Goal: Task Accomplishment & Management: Manage account settings

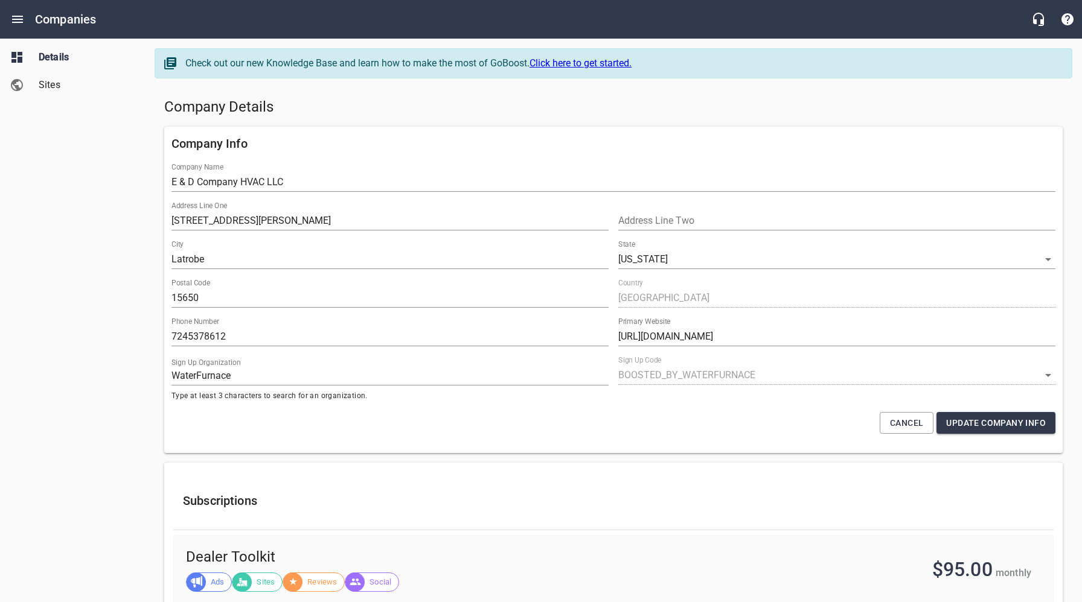
select select "[US_STATE]"
select select "5"
click at [91, 349] on div "Details Sites" at bounding box center [72, 301] width 145 height 602
click at [443, 112] on h5 "Company Details" at bounding box center [613, 107] width 898 height 19
click at [21, 17] on icon "Open drawer" at bounding box center [17, 19] width 14 height 14
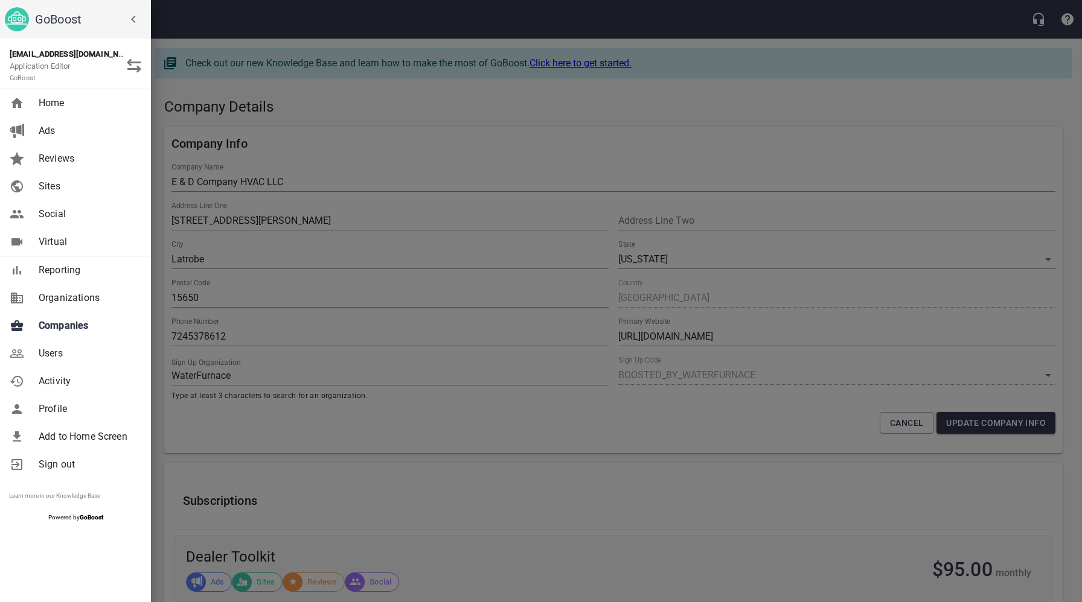
drag, startPoint x: 245, startPoint y: 207, endPoint x: 290, endPoint y: 84, distance: 131.2
click at [245, 207] on div at bounding box center [541, 301] width 1082 height 602
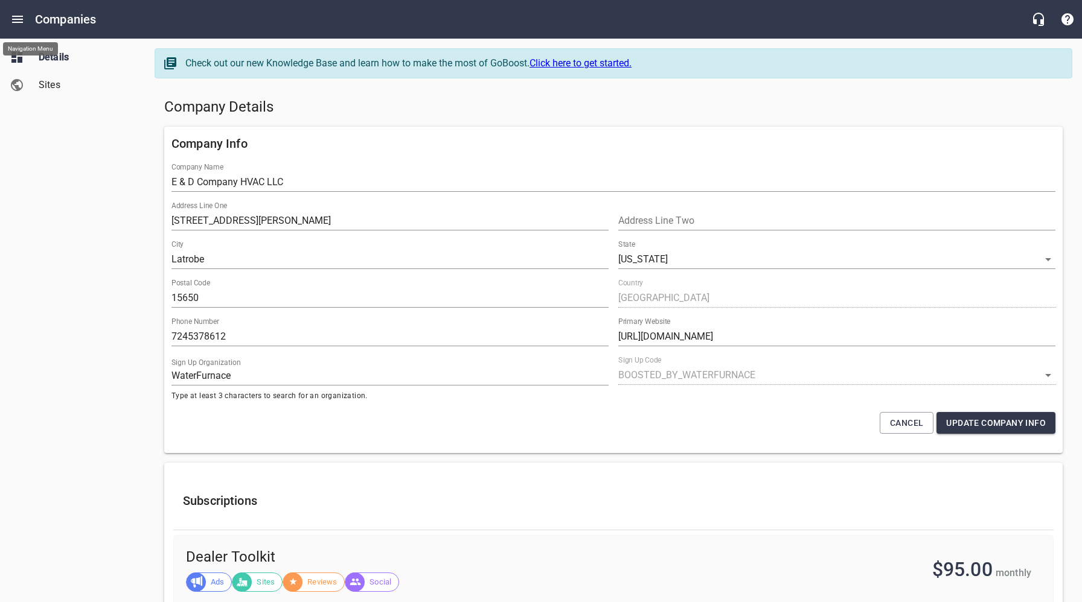
click at [458, 126] on div "Company Info Company Name E & D Company HVAC LLC Address Line [GEOGRAPHIC_DATA]…" at bounding box center [613, 290] width 908 height 336
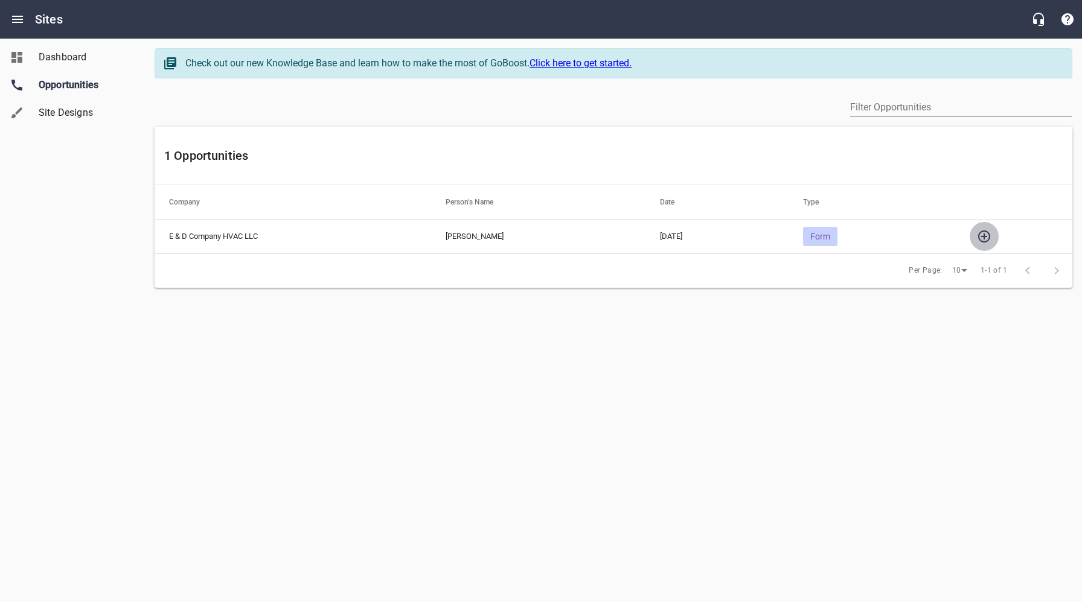
click at [984, 230] on icon "button" at bounding box center [984, 236] width 14 height 14
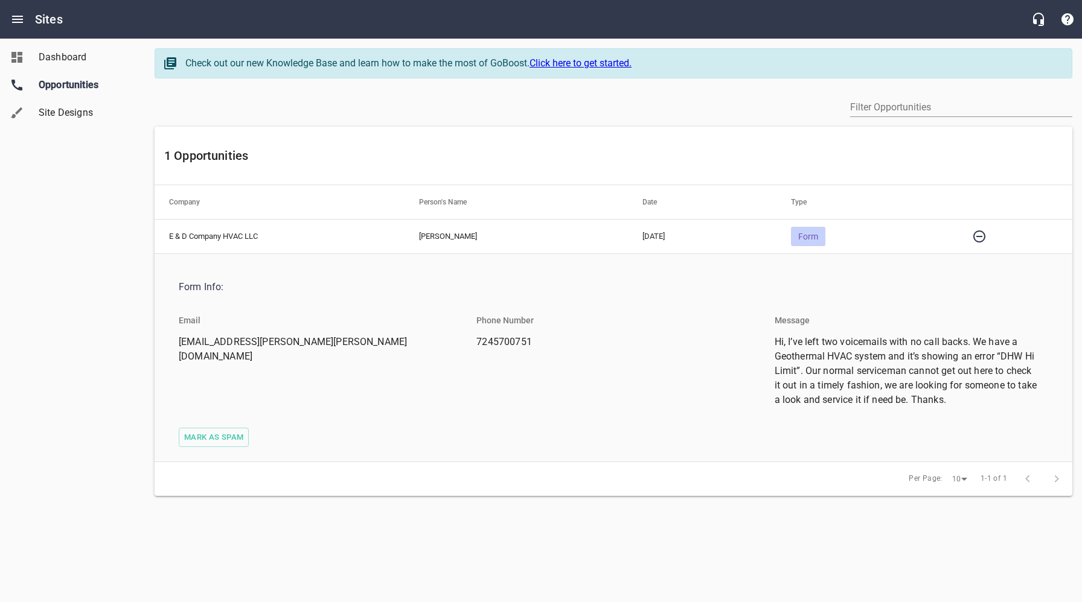
click at [123, 214] on div "Dashboard Opportunities Site Designs" at bounding box center [72, 301] width 145 height 602
click at [219, 434] on span "Mark as spam" at bounding box center [213, 438] width 59 height 14
